Goal: Find specific page/section: Find specific page/section

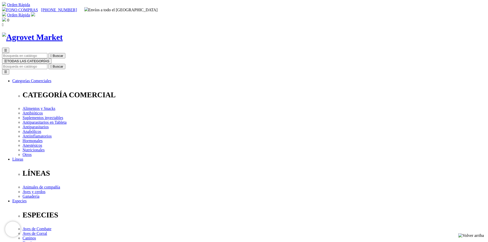
click at [47, 64] on input "Buscar" at bounding box center [24, 66] width 45 height 5
click at [77, 64] on input "boster" at bounding box center [53, 66] width 45 height 5
type input "boster"
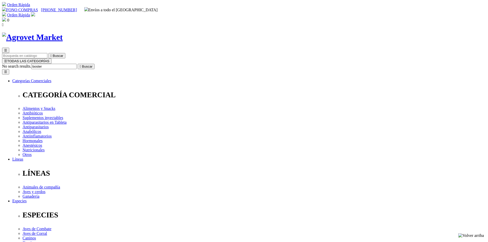
click at [81, 65] on icon "" at bounding box center [80, 67] width 1 height 4
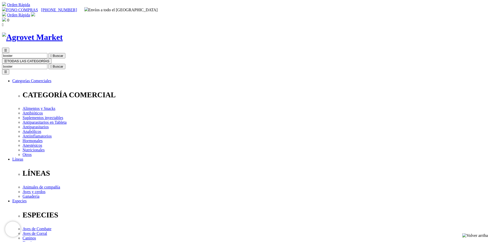
click at [51, 58] on button "☰ TODAS LAS CATEGORÍAS" at bounding box center [26, 60] width 49 height 5
